Goal: Find contact information

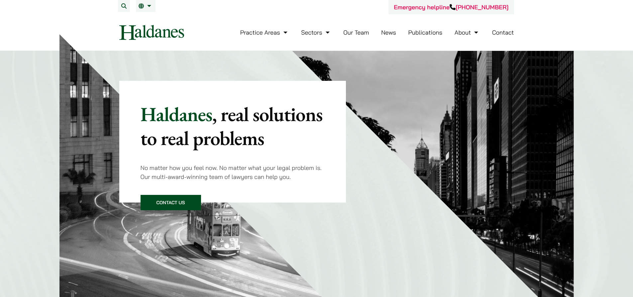
click at [263, 32] on link "Contact" at bounding box center [503, 33] width 22 height 8
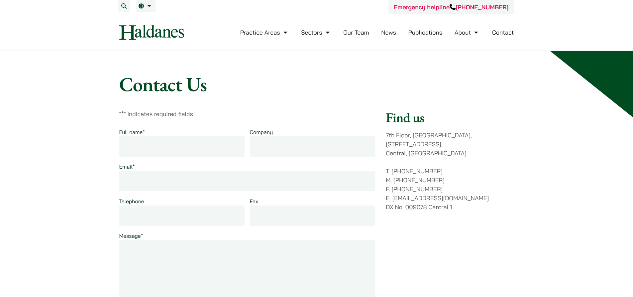
click at [173, 30] on img at bounding box center [151, 32] width 65 height 15
